Goal: Information Seeking & Learning: Learn about a topic

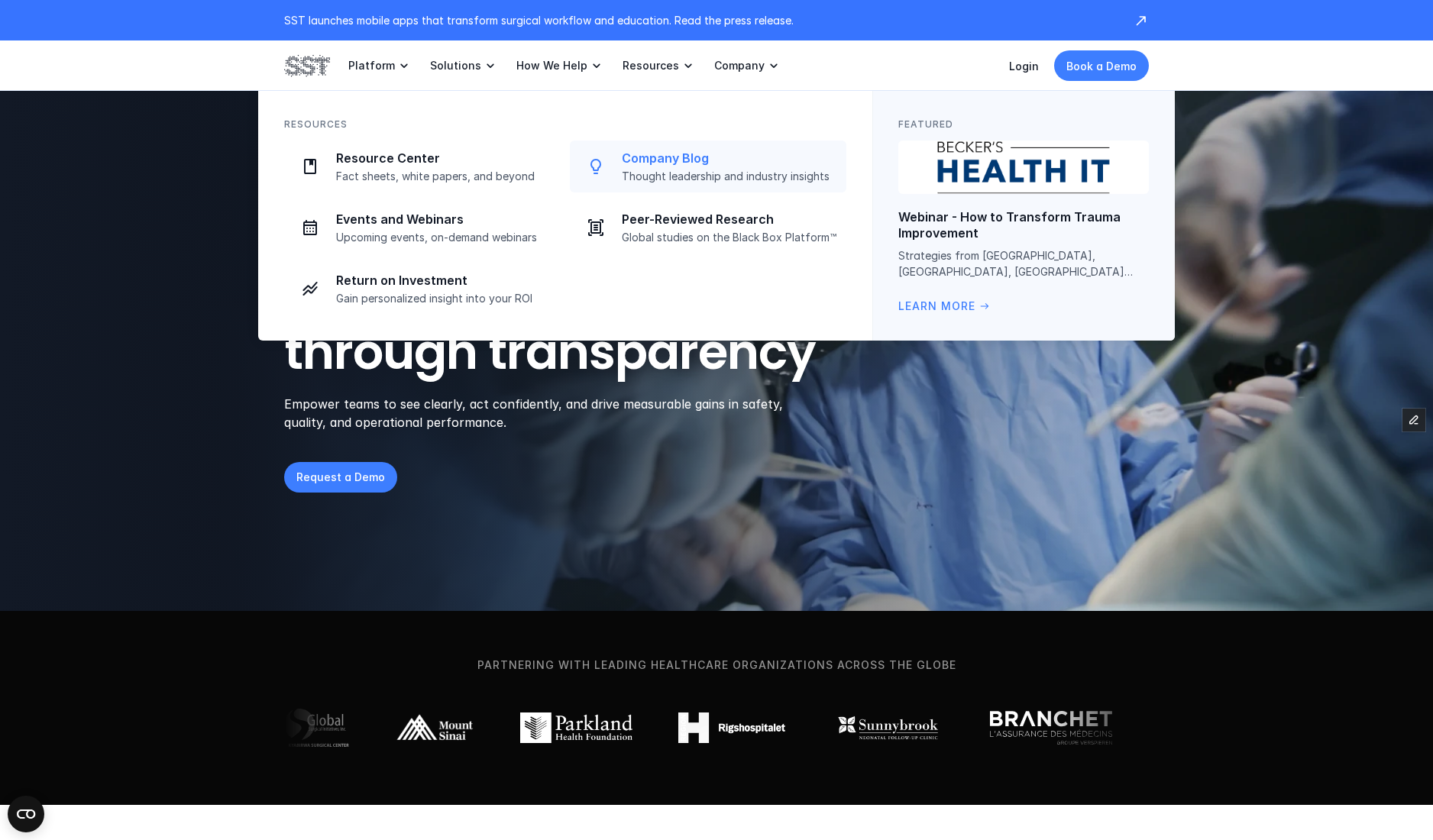
click at [654, 163] on p "Company Blog" at bounding box center [729, 159] width 215 height 16
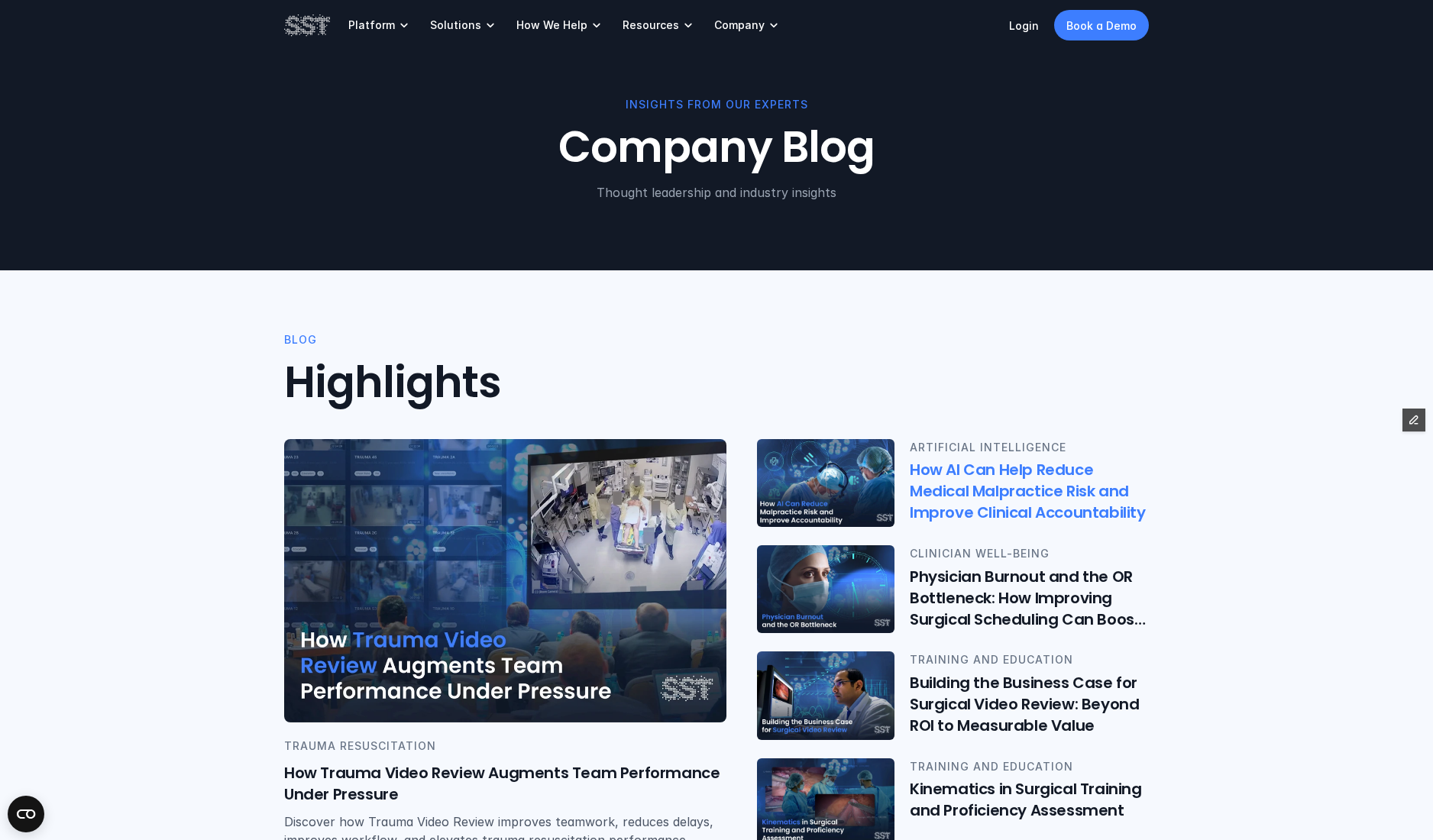
drag, startPoint x: 846, startPoint y: 483, endPoint x: 874, endPoint y: 479, distance: 28.3
click at [846, 483] on img at bounding box center [825, 483] width 143 height 91
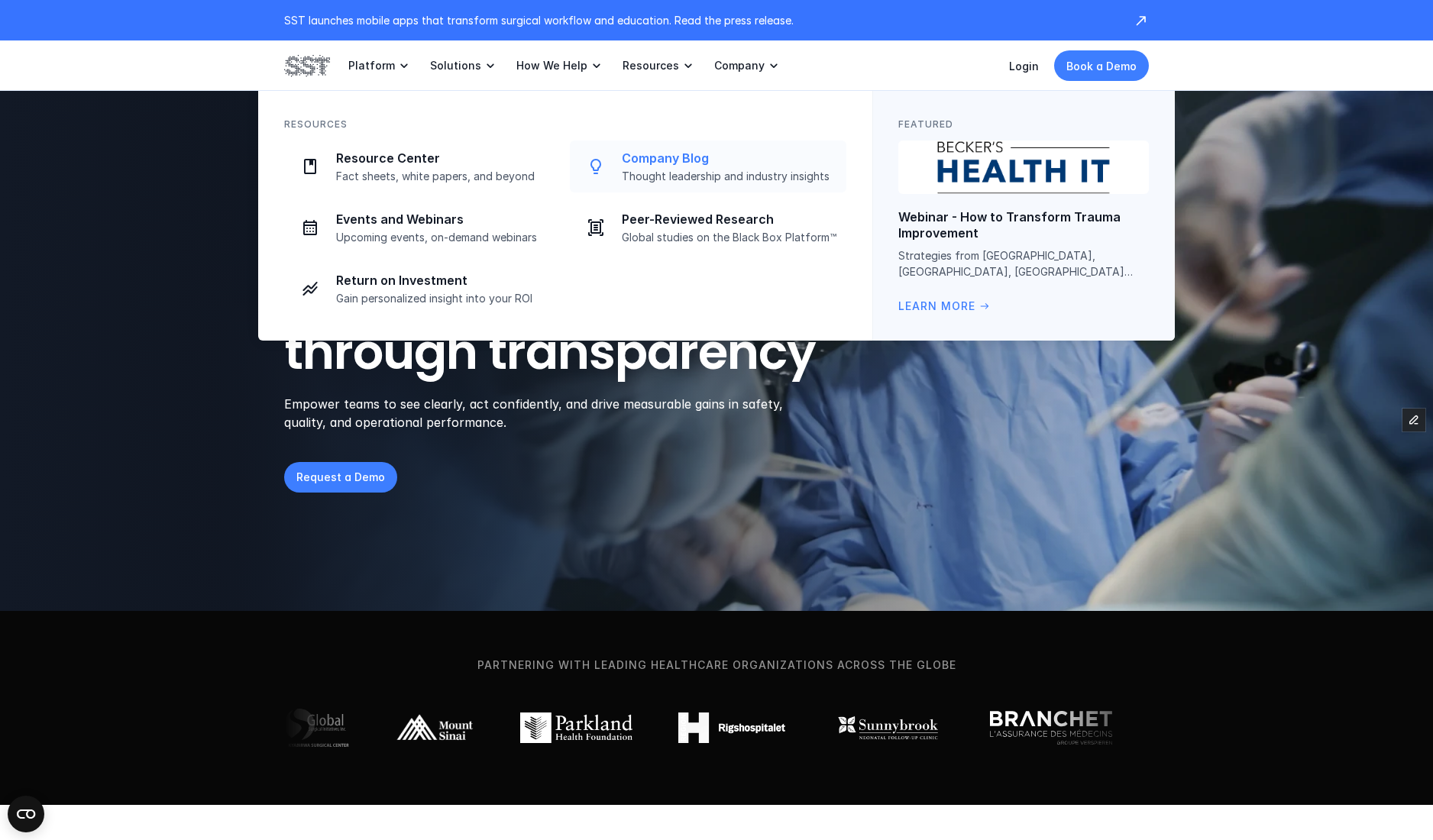
click at [691, 172] on p "Thought leadership and industry insights" at bounding box center [729, 176] width 215 height 14
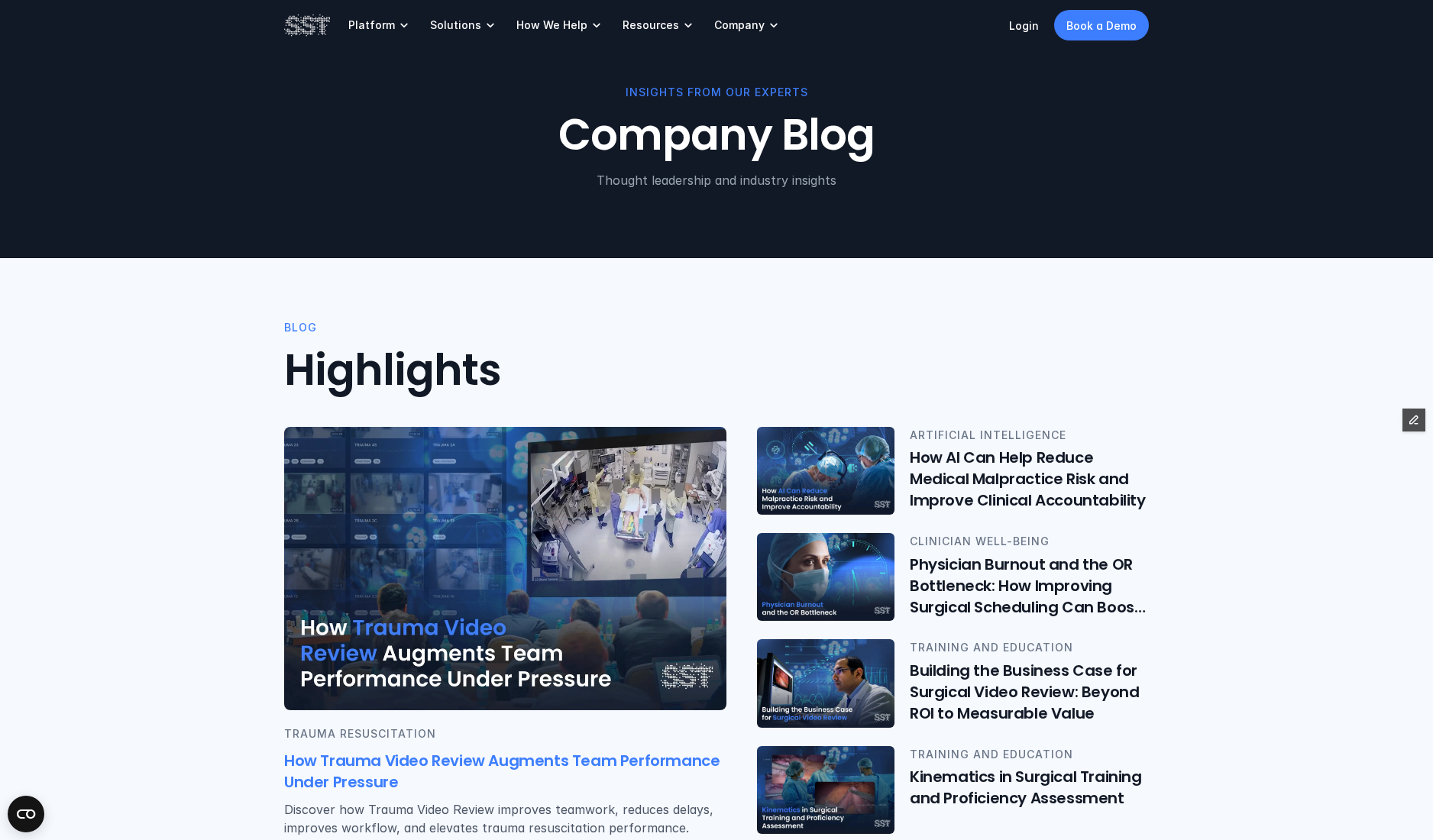
scroll to position [22, 0]
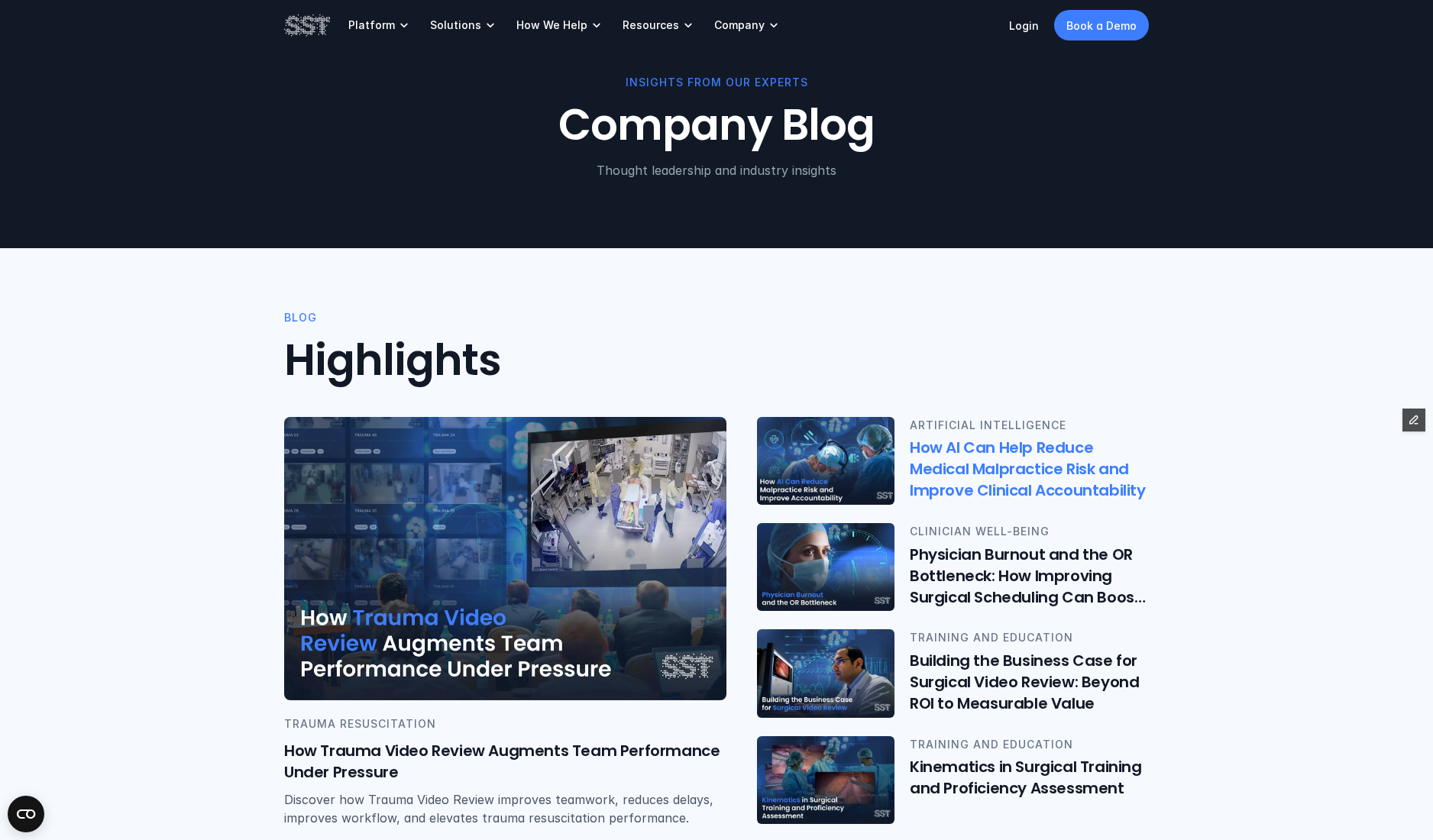
click at [954, 453] on h6 "How AI Can Help Reduce Medical Malpractice Risk and Improve Clinical Accountabi…" at bounding box center [1029, 469] width 239 height 64
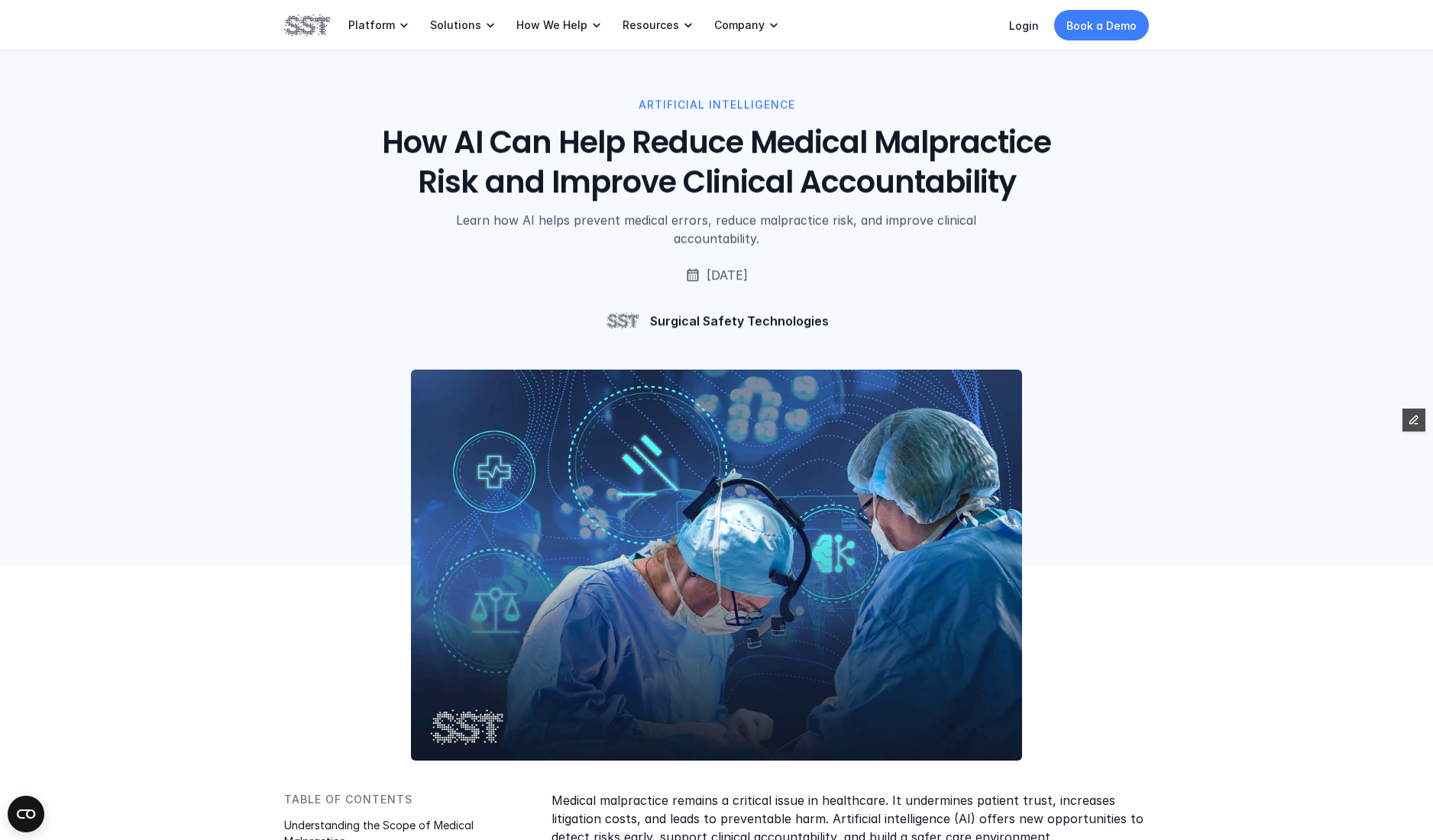
click at [234, 240] on div "ARTIFICIAL INTELLIGENCE How AI Can Help Reduce Medical Malpractice Risk and Imp…" at bounding box center [716, 170] width 1433 height 340
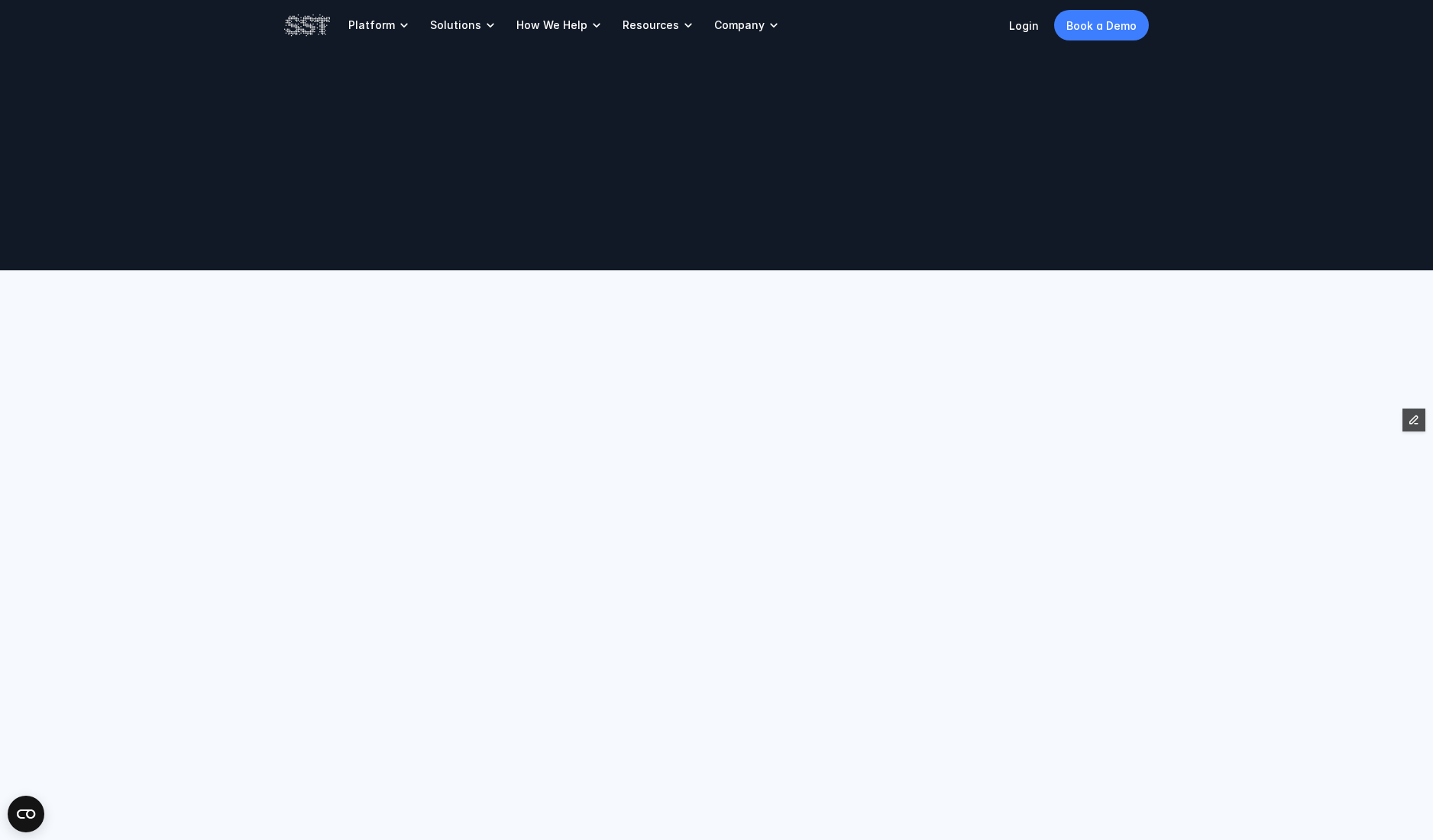
scroll to position [22, 0]
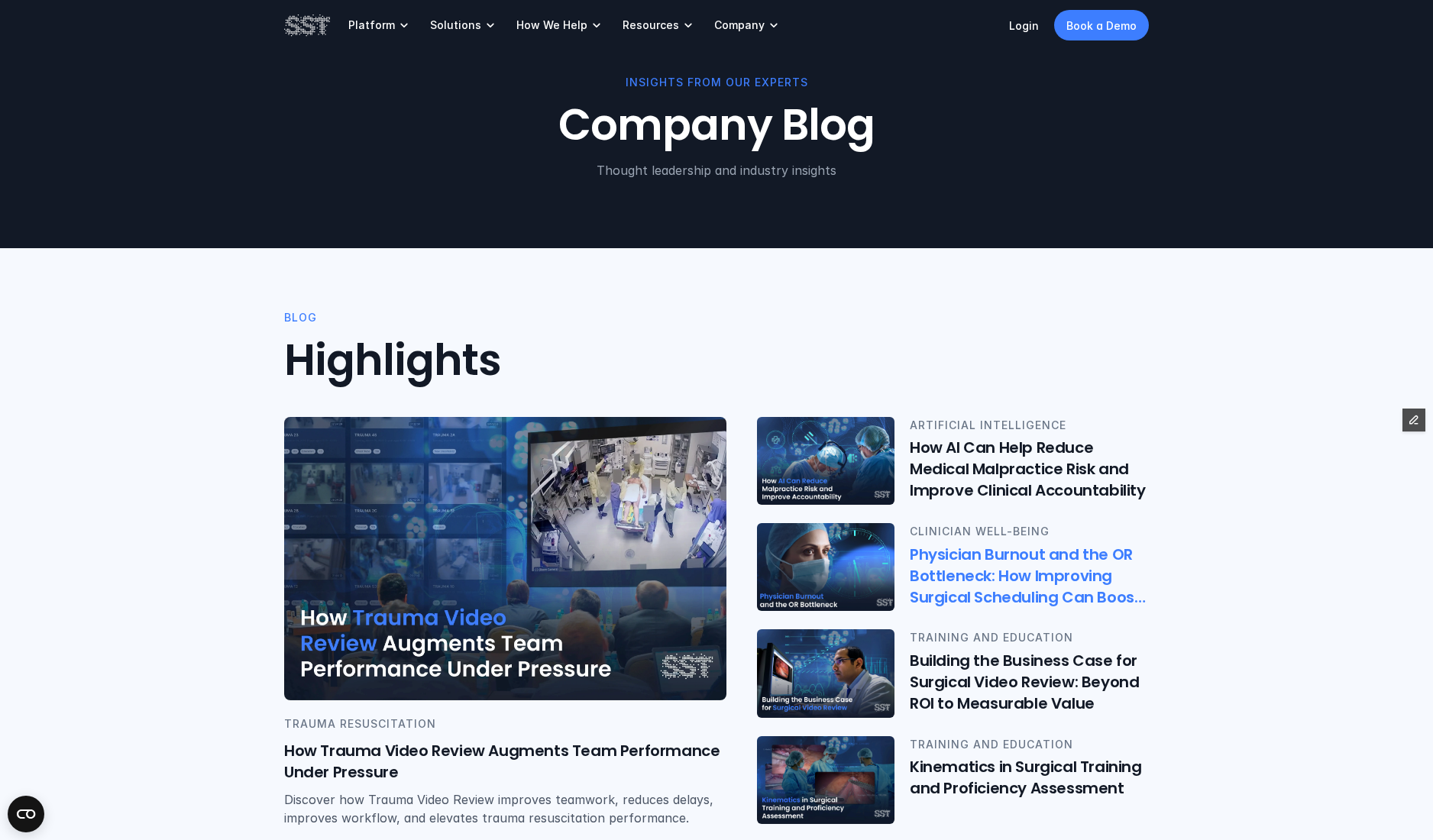
click at [820, 561] on img at bounding box center [825, 568] width 143 height 91
